Goal: Navigation & Orientation: Find specific page/section

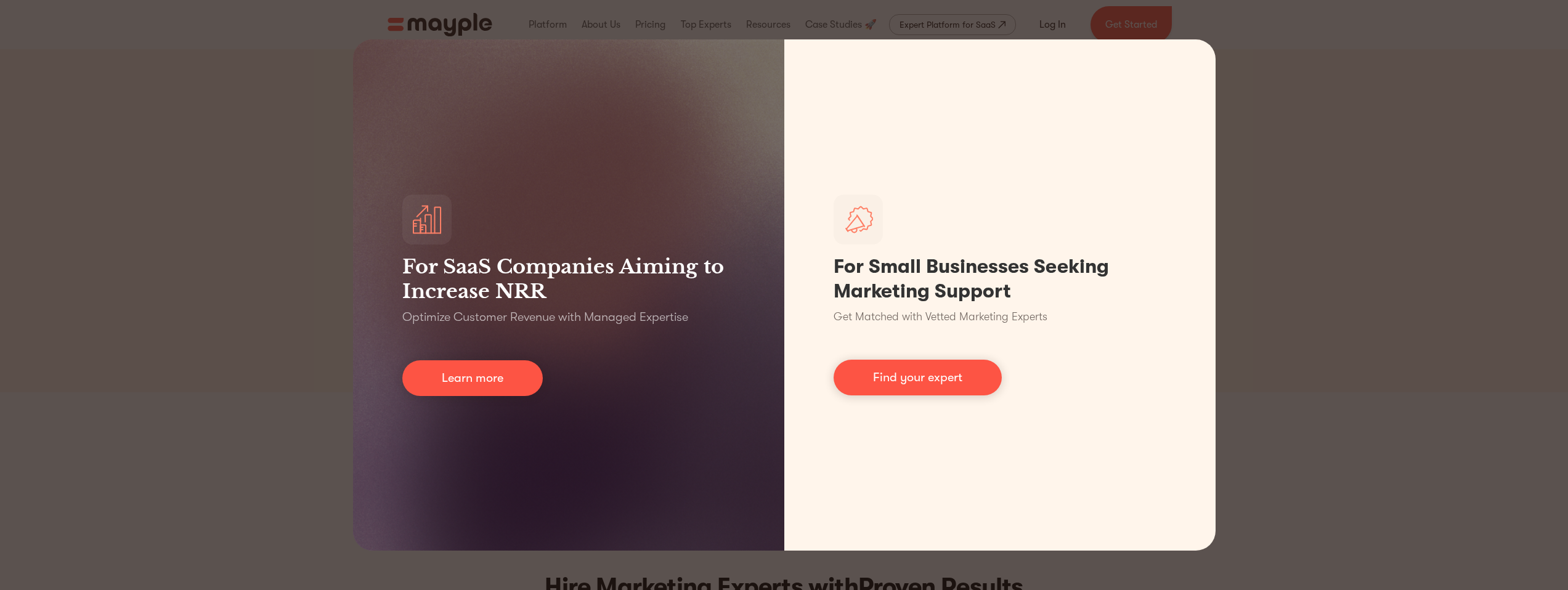
click at [240, 165] on div "For SaaS Companies Aiming to Increase NRR Optimize Customer Revenue with Manage…" at bounding box center [784, 295] width 1568 height 590
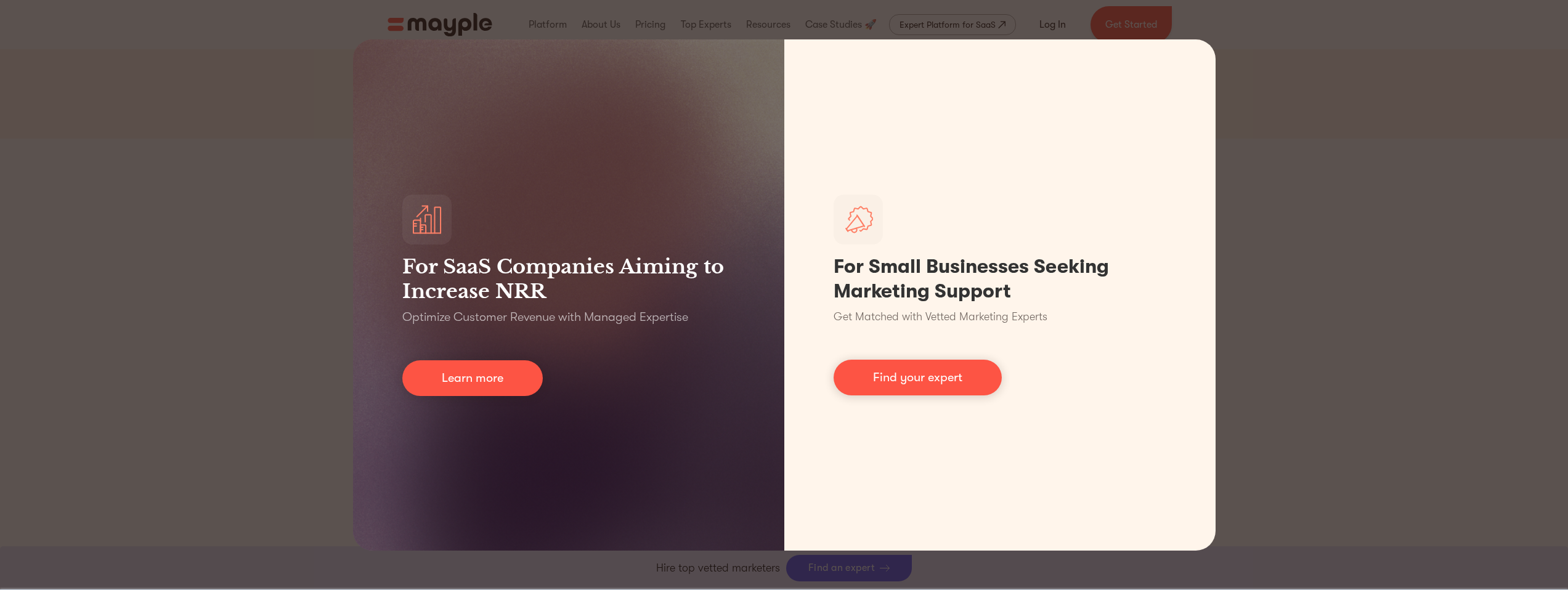
scroll to position [313, 0]
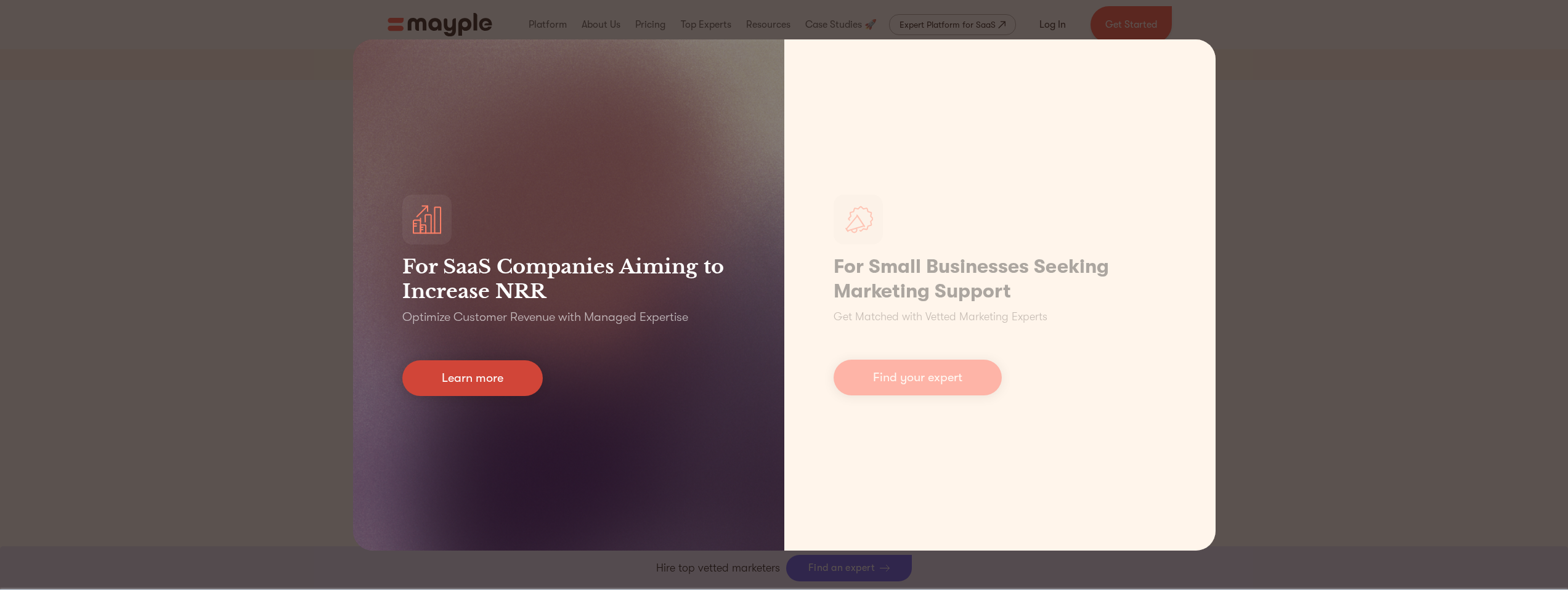
click at [500, 379] on link "Learn more" at bounding box center [473, 378] width 141 height 36
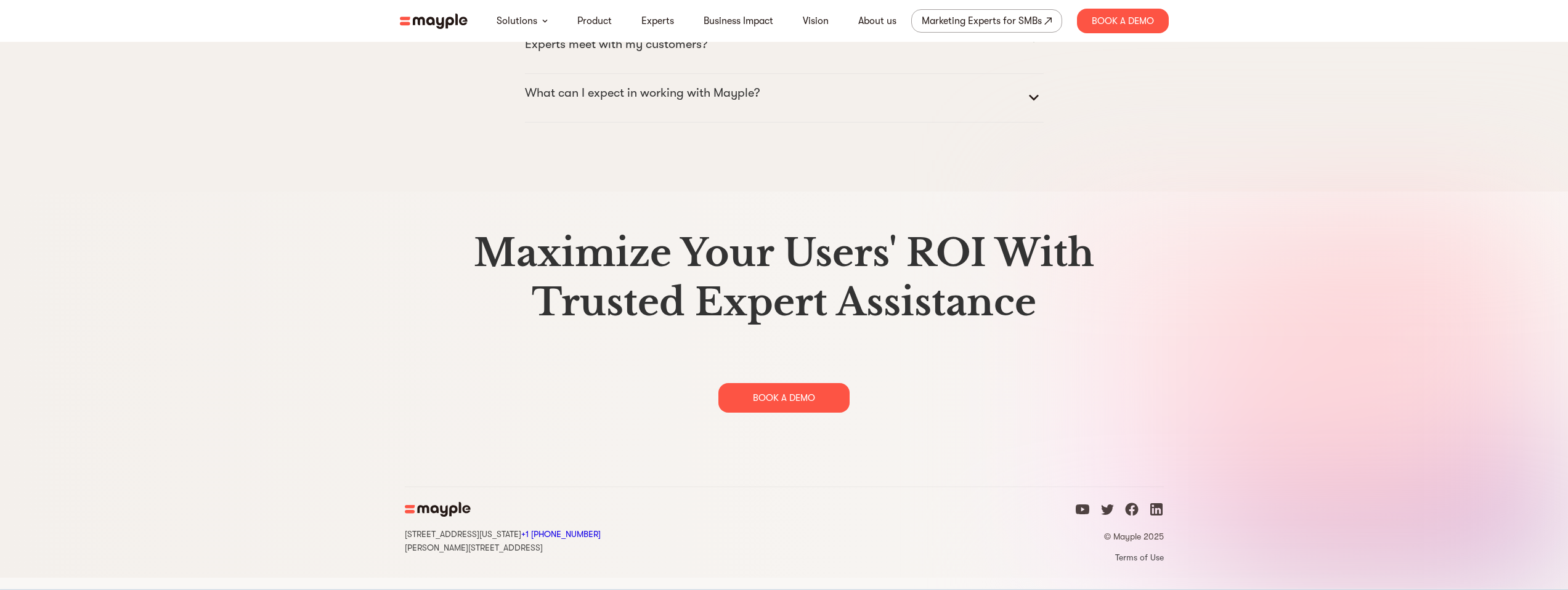
scroll to position [6194, 0]
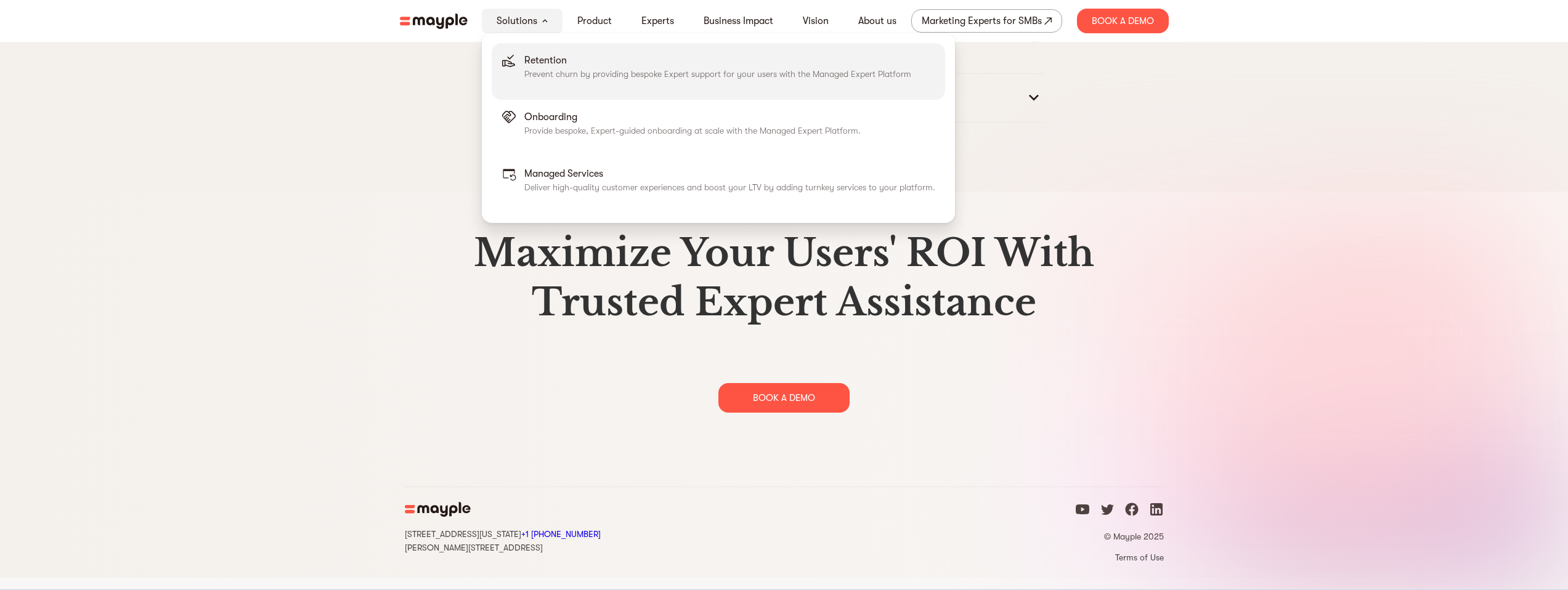
click at [545, 71] on p "Prevent churn by providing bespoke Expert support for your users with the Manag…" at bounding box center [717, 74] width 387 height 13
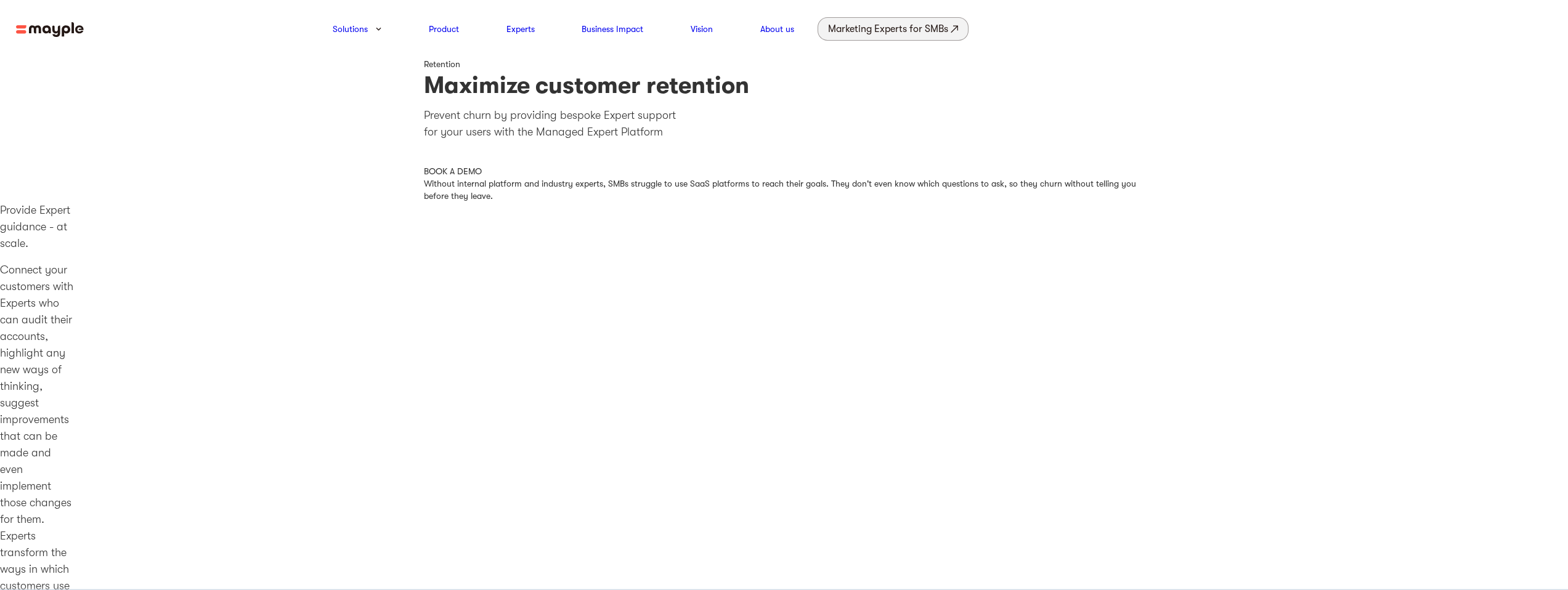
click at [896, 32] on div "Marketing Experts for SMBs" at bounding box center [888, 29] width 120 height 17
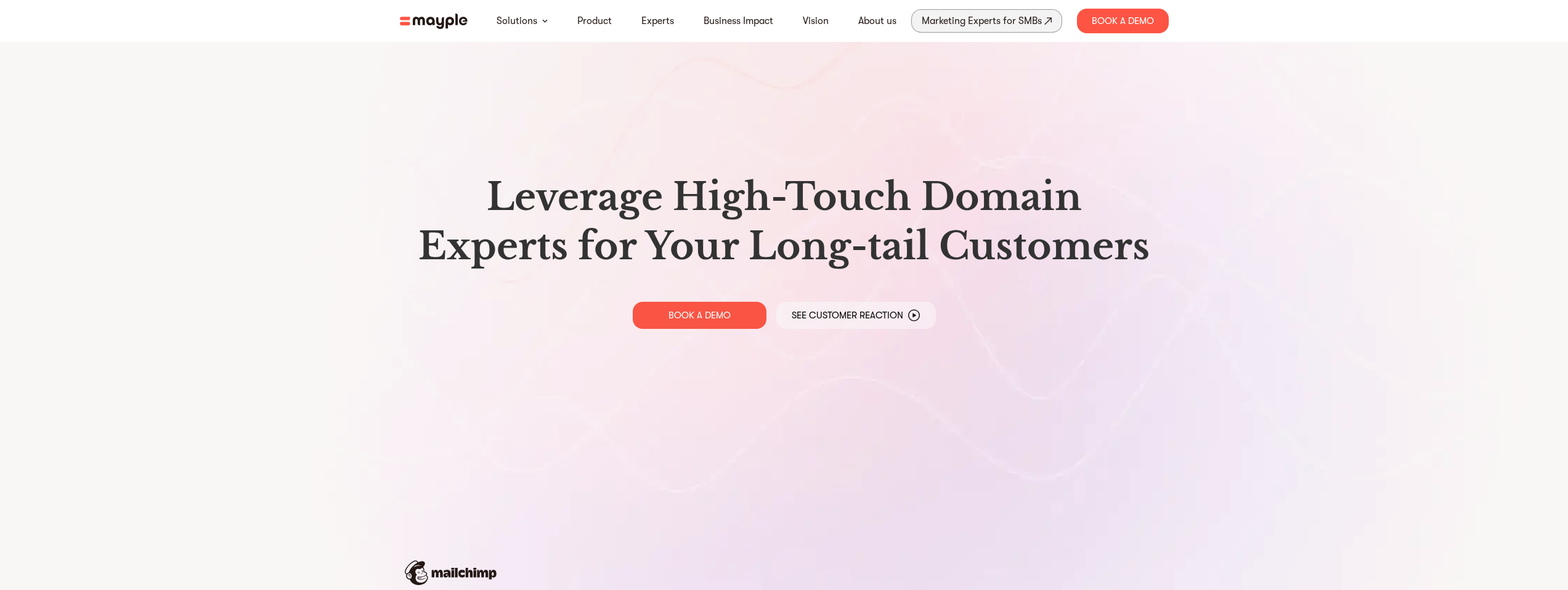
click at [954, 19] on div "Marketing Experts for SMBs" at bounding box center [982, 21] width 120 height 17
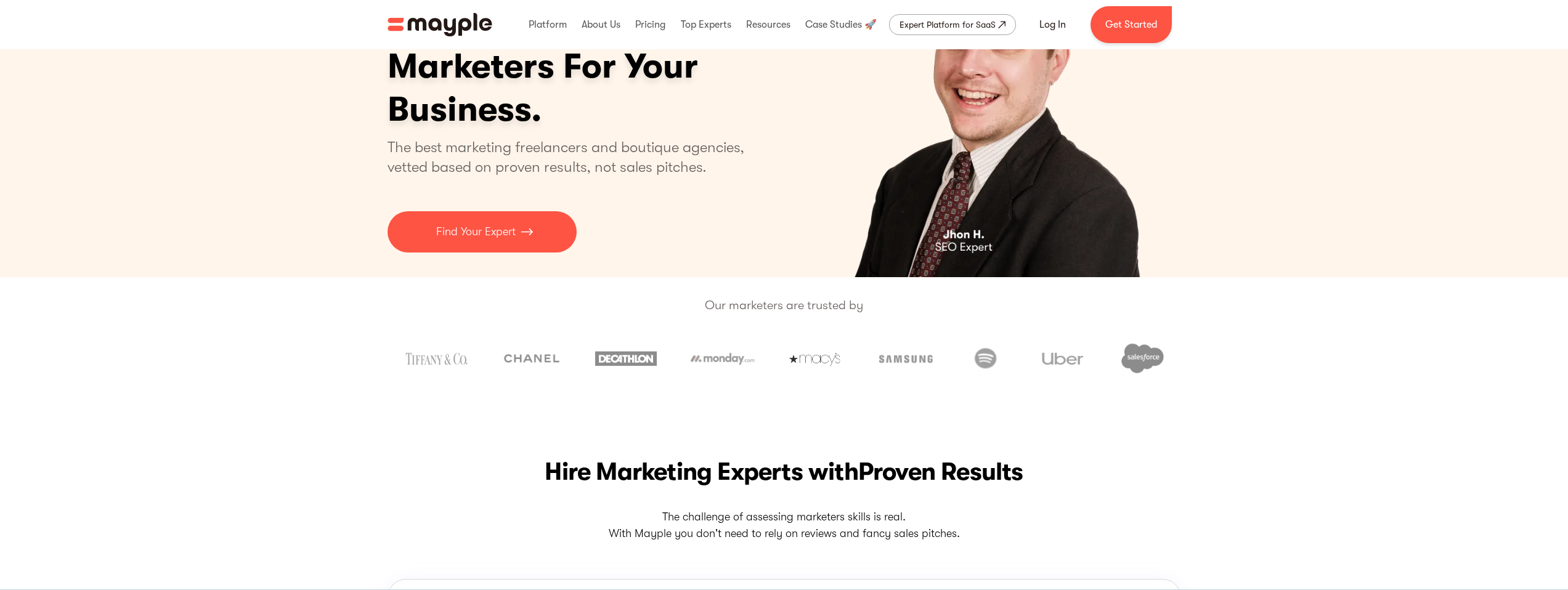
scroll to position [200, 0]
